Goal: Navigation & Orientation: Find specific page/section

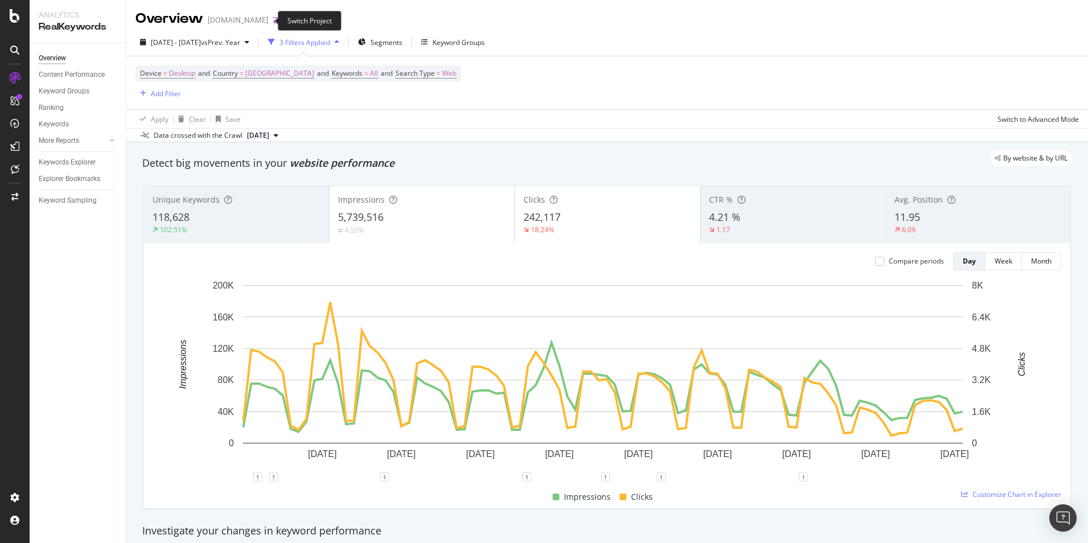
click at [273, 22] on icon "arrow-right-arrow-left" at bounding box center [276, 20] width 7 height 8
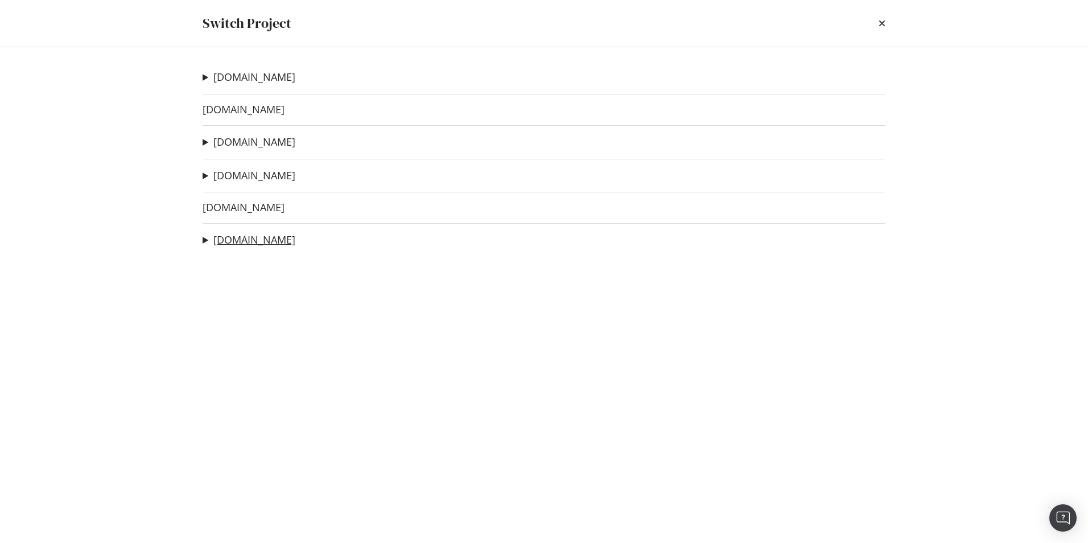
click at [249, 239] on link "[DOMAIN_NAME]" at bounding box center [254, 240] width 82 height 12
